Goal: Information Seeking & Learning: Learn about a topic

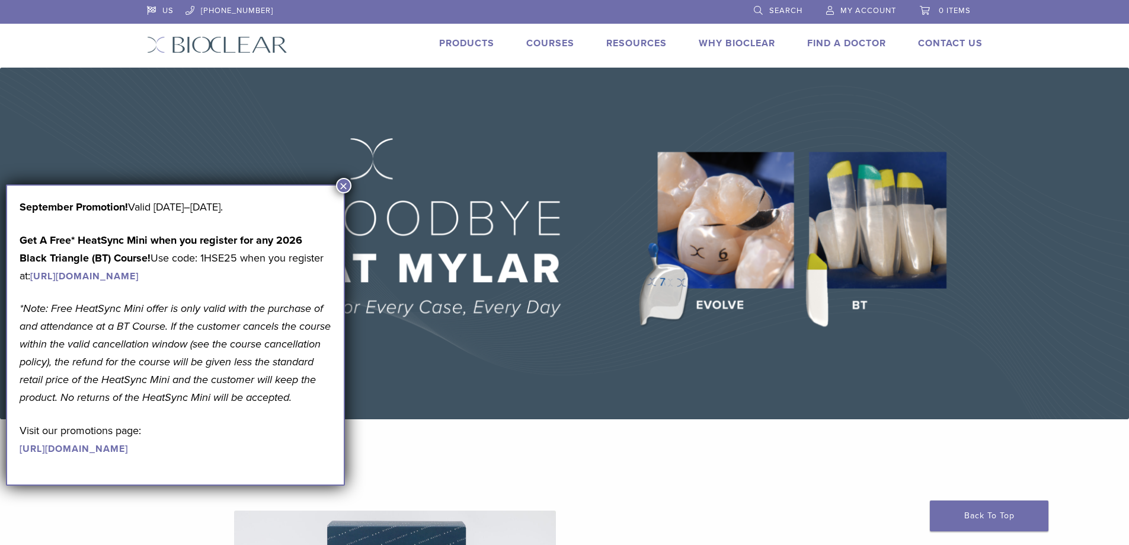
click at [345, 180] on button "×" at bounding box center [343, 185] width 15 height 15
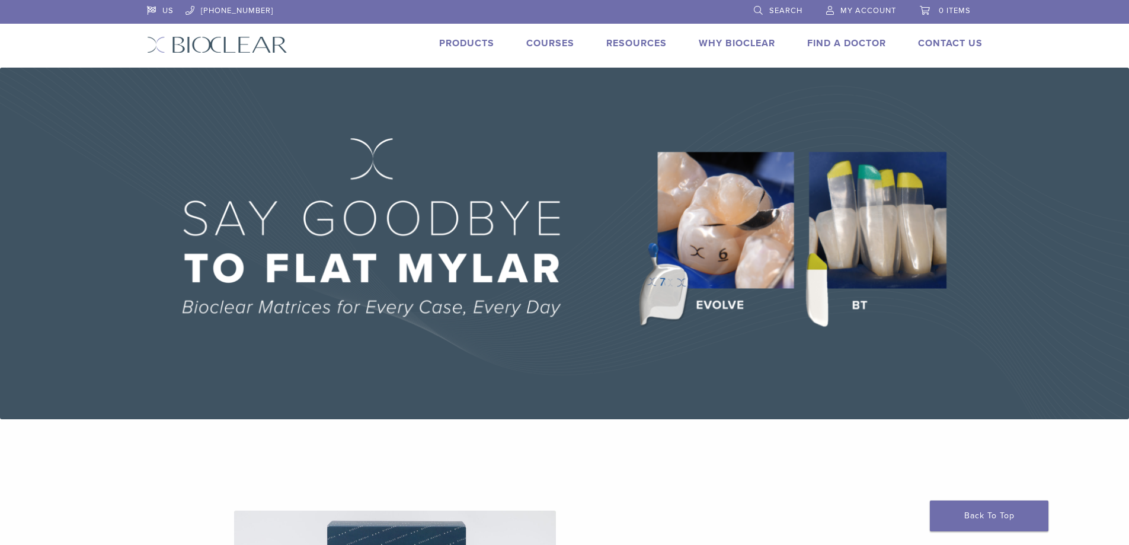
click at [724, 40] on link "Why Bioclear" at bounding box center [737, 43] width 76 height 12
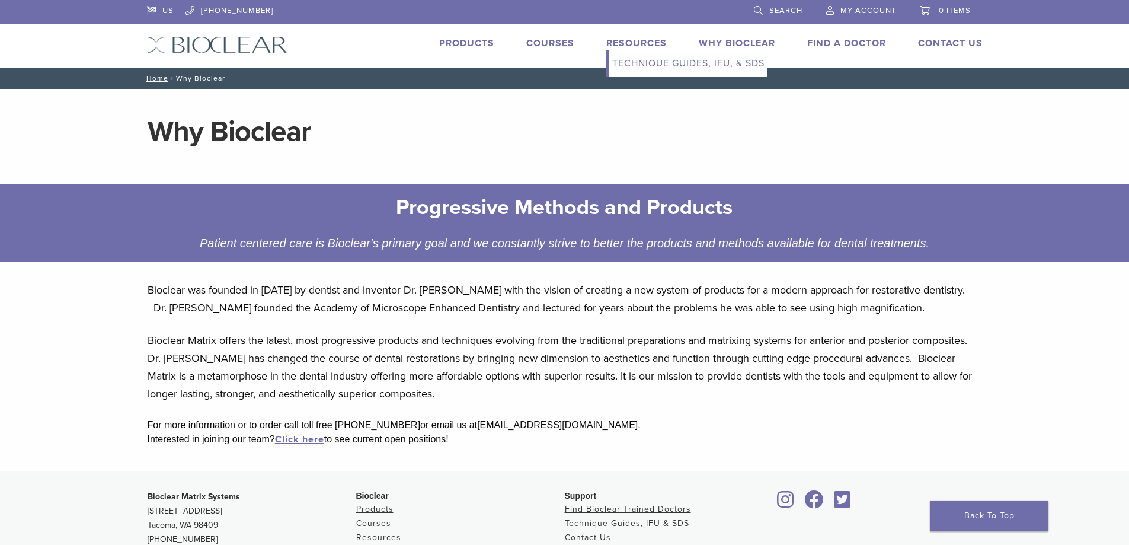
click at [621, 41] on link "Resources" at bounding box center [636, 43] width 60 height 12
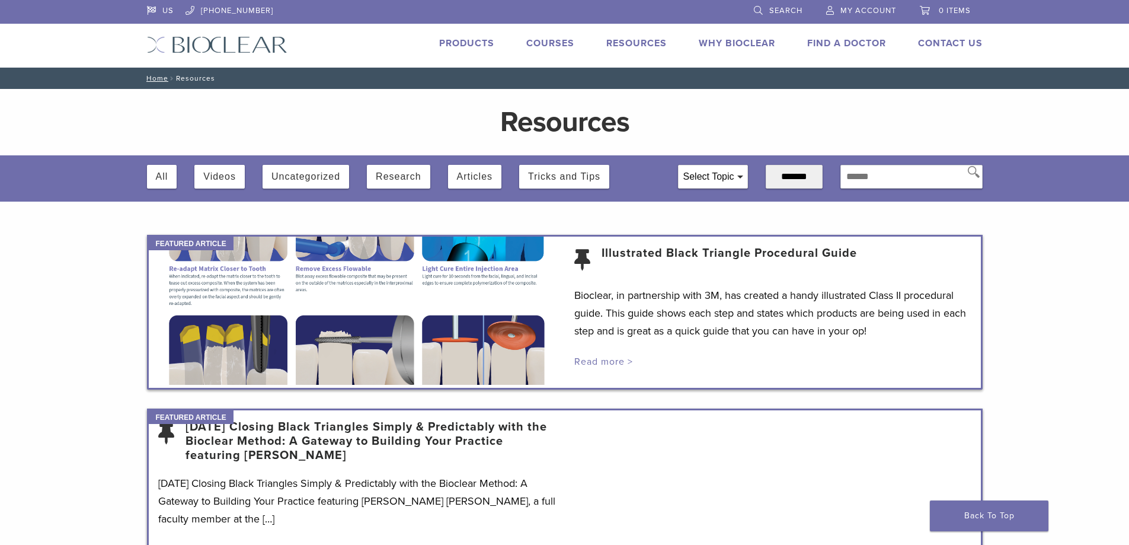
click at [599, 360] on link "Read more >" at bounding box center [603, 362] width 59 height 12
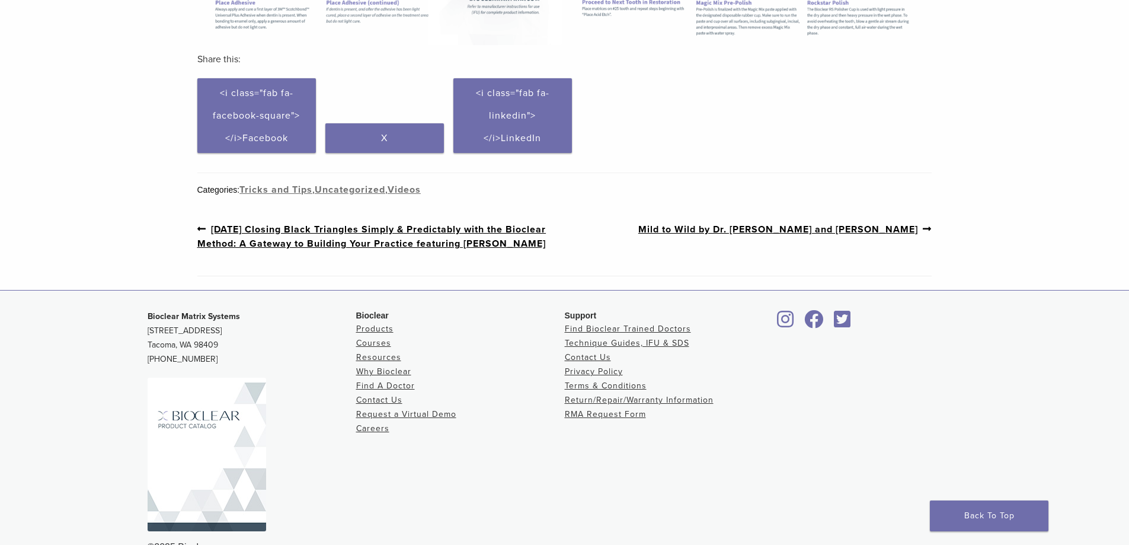
scroll to position [702, 0]
